Goal: Task Accomplishment & Management: Manage account settings

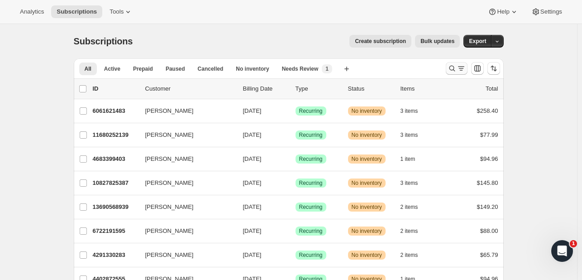
click at [453, 69] on icon "Search and filter results" at bounding box center [452, 68] width 9 height 9
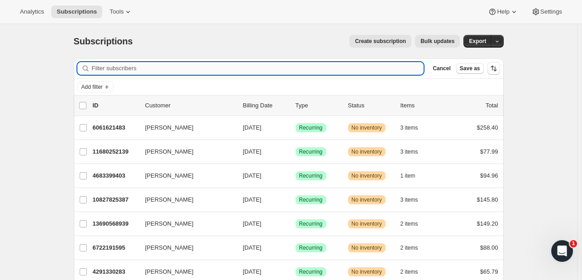
paste input "[EMAIL_ADDRESS][DOMAIN_NAME]"
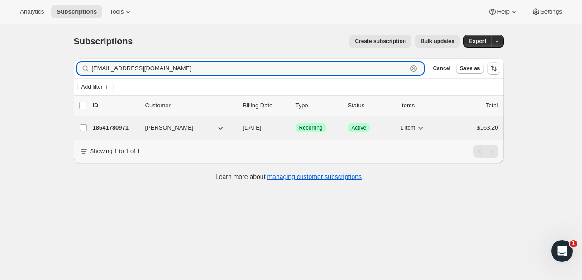
type input "[EMAIL_ADDRESS][DOMAIN_NAME]"
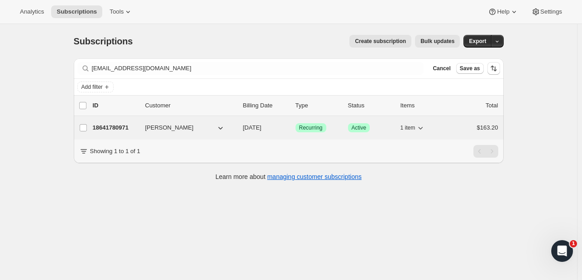
click at [125, 127] on p "18641780971" at bounding box center [115, 127] width 45 height 9
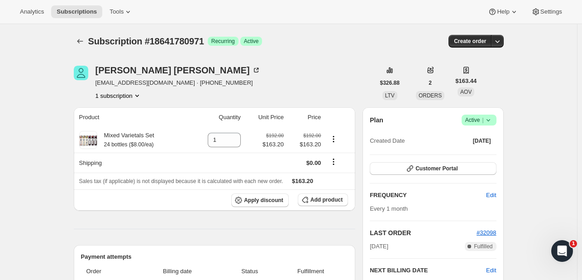
click at [491, 120] on icon at bounding box center [488, 119] width 9 height 9
click at [475, 152] on span "Cancel subscription" at bounding box center [477, 152] width 51 height 7
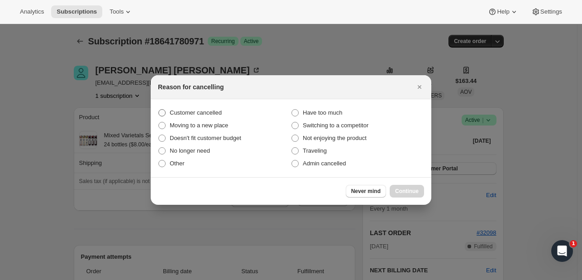
click at [194, 112] on span "Customer cancelled" at bounding box center [196, 112] width 52 height 7
click at [159, 110] on input "Customer cancelled" at bounding box center [159, 109] width 0 height 0
radio input "true"
click at [413, 189] on span "Continue" at bounding box center [407, 191] width 24 height 7
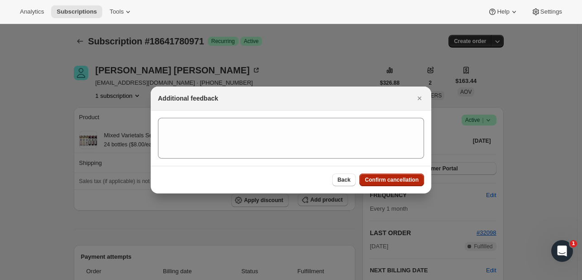
click at [400, 178] on span "Confirm cancellation" at bounding box center [392, 179] width 54 height 7
